Goal: Task Accomplishment & Management: Manage account settings

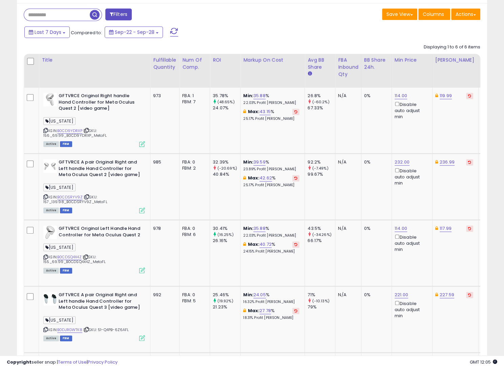
scroll to position [296, 0]
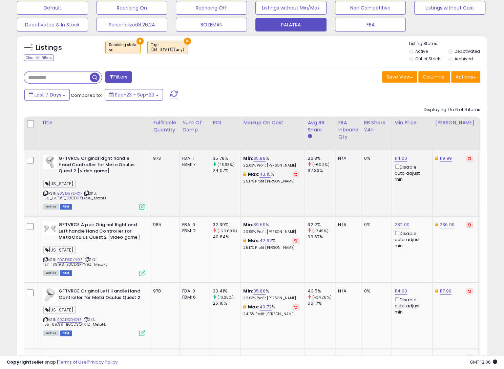
scroll to position [166, 0]
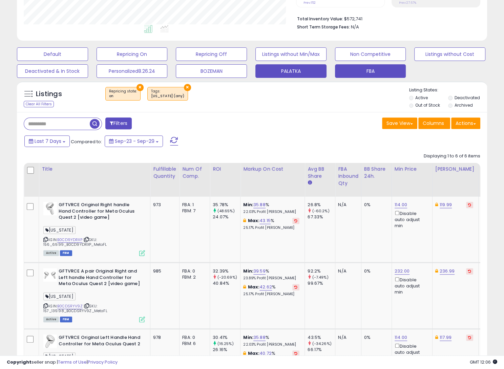
click at [374, 76] on button "FBA" at bounding box center [370, 71] width 71 height 14
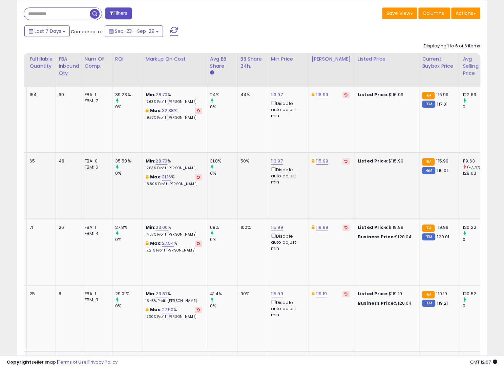
scroll to position [0, 132]
